Goal: Information Seeking & Learning: Learn about a topic

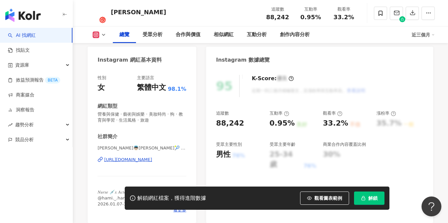
scroll to position [67, 0]
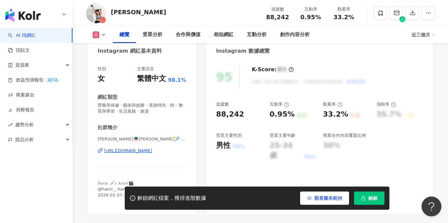
click at [321, 198] on span "觀看圖表範例" at bounding box center [328, 197] width 28 height 5
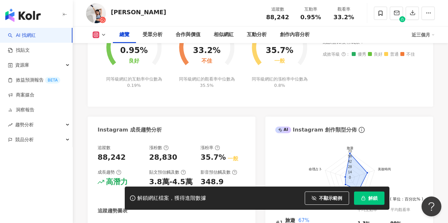
scroll to position [186, 0]
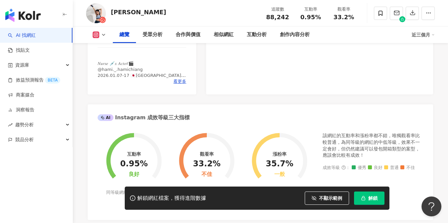
click at [373, 197] on span "解鎖" at bounding box center [372, 197] width 9 height 5
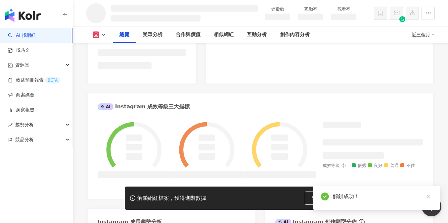
scroll to position [204, 0]
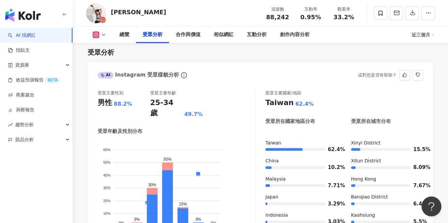
scroll to position [594, 0]
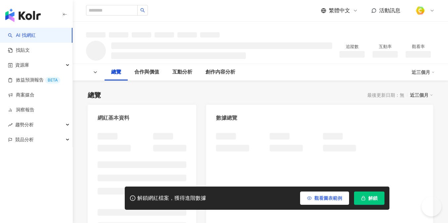
click at [323, 195] on button "觀看圖表範例" at bounding box center [324, 197] width 49 height 13
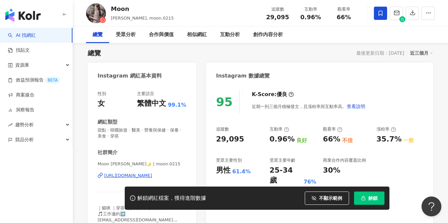
scroll to position [41, 0]
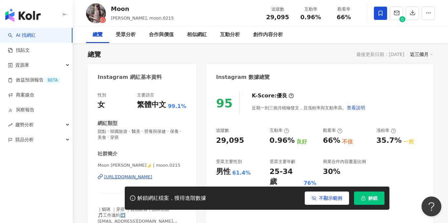
click at [333, 197] on span "不顯示範例" at bounding box center [330, 197] width 23 height 5
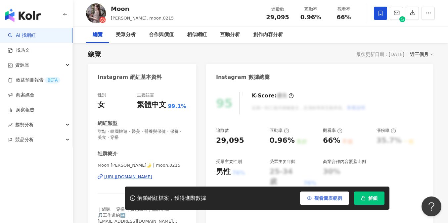
click at [325, 193] on button "觀看圖表範例" at bounding box center [324, 197] width 49 height 13
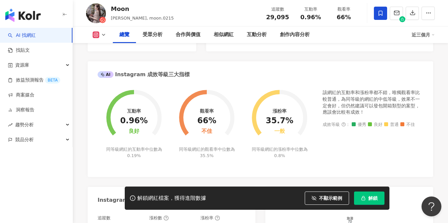
scroll to position [332, 0]
